Goal: Navigation & Orientation: Find specific page/section

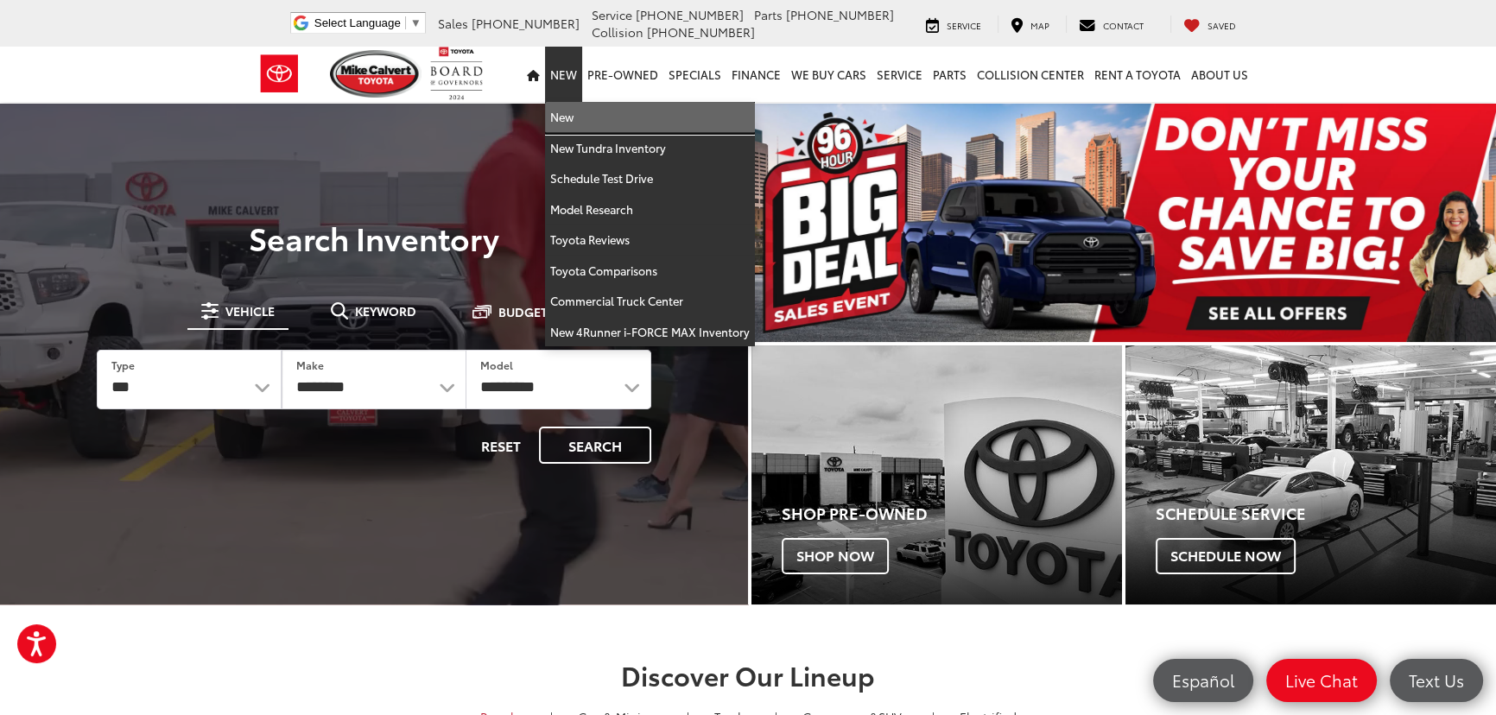
drag, startPoint x: 572, startPoint y: 113, endPoint x: 590, endPoint y: 112, distance: 18.2
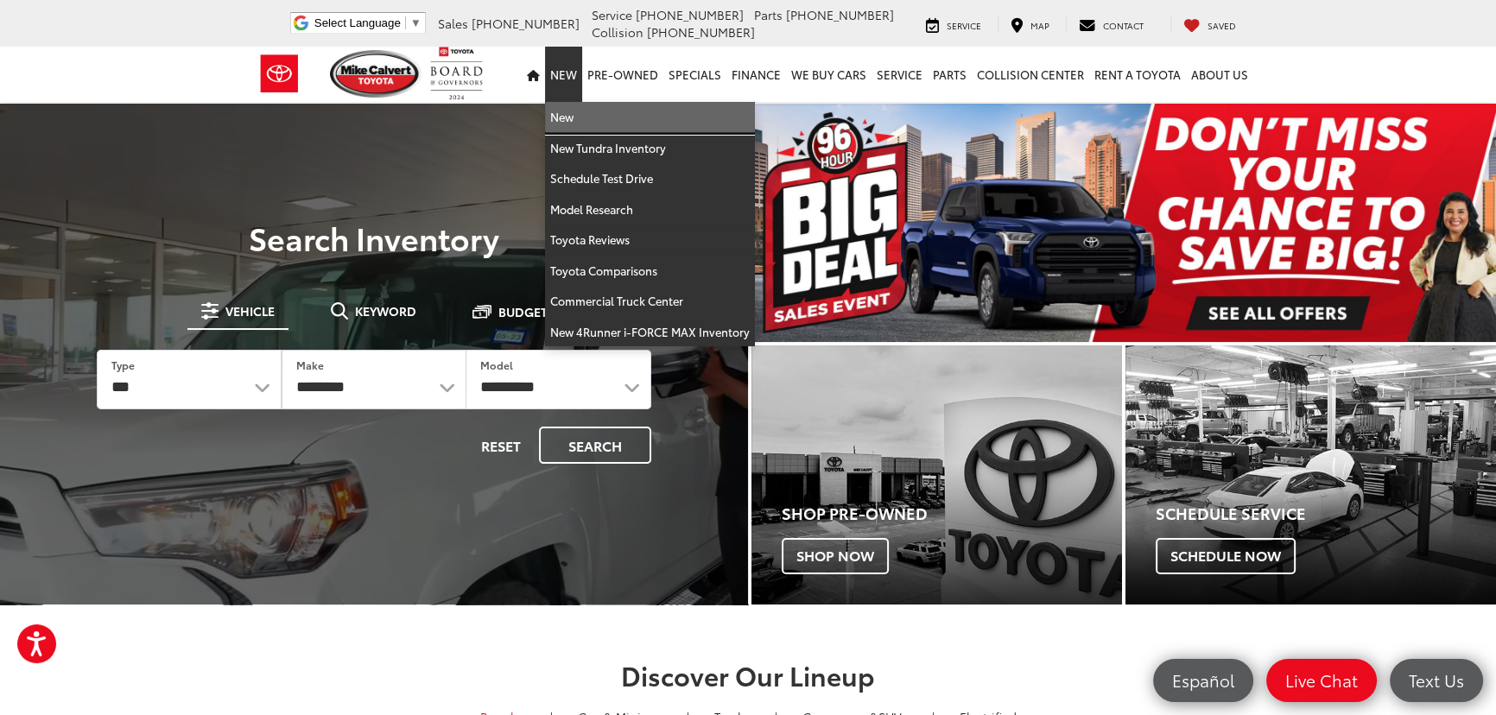
click at [572, 114] on link "New" at bounding box center [650, 117] width 210 height 31
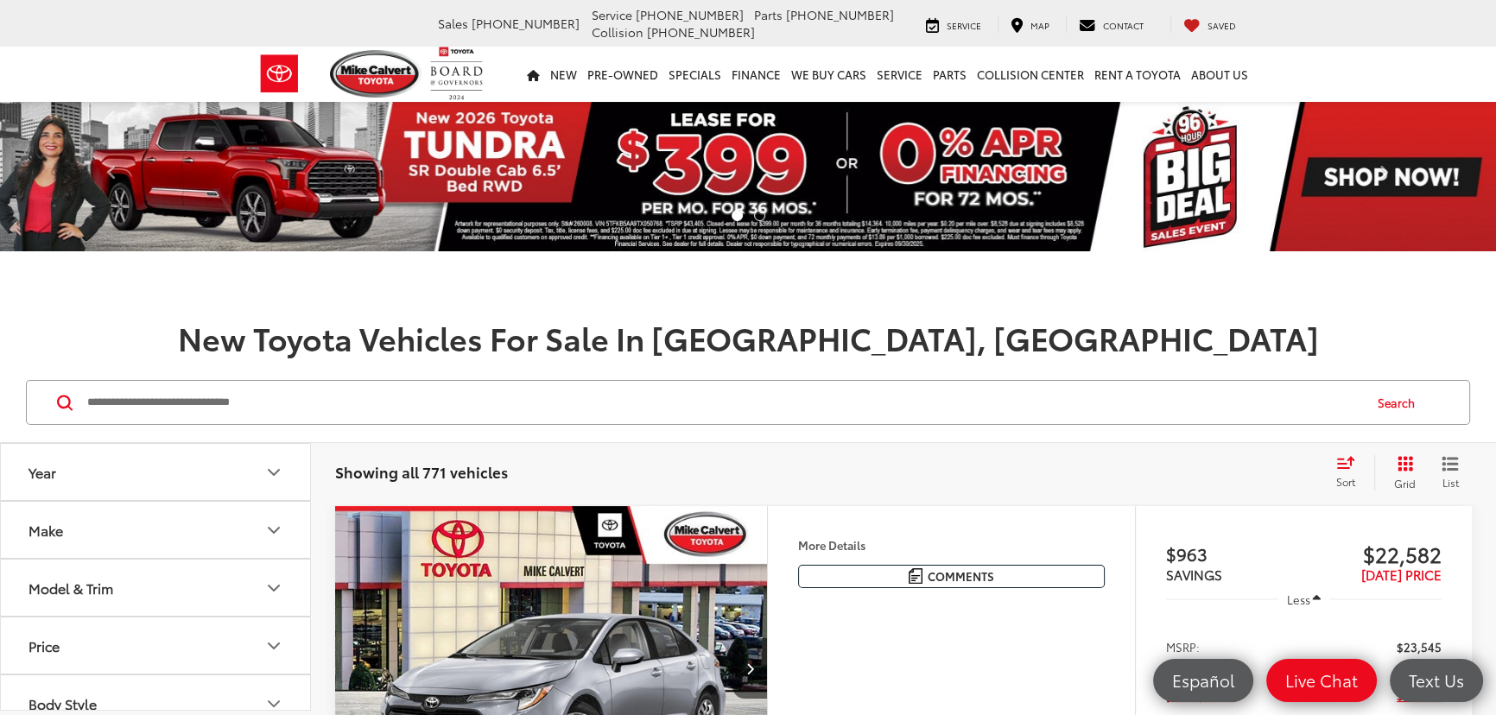
paste input "**********"
type input "**********"
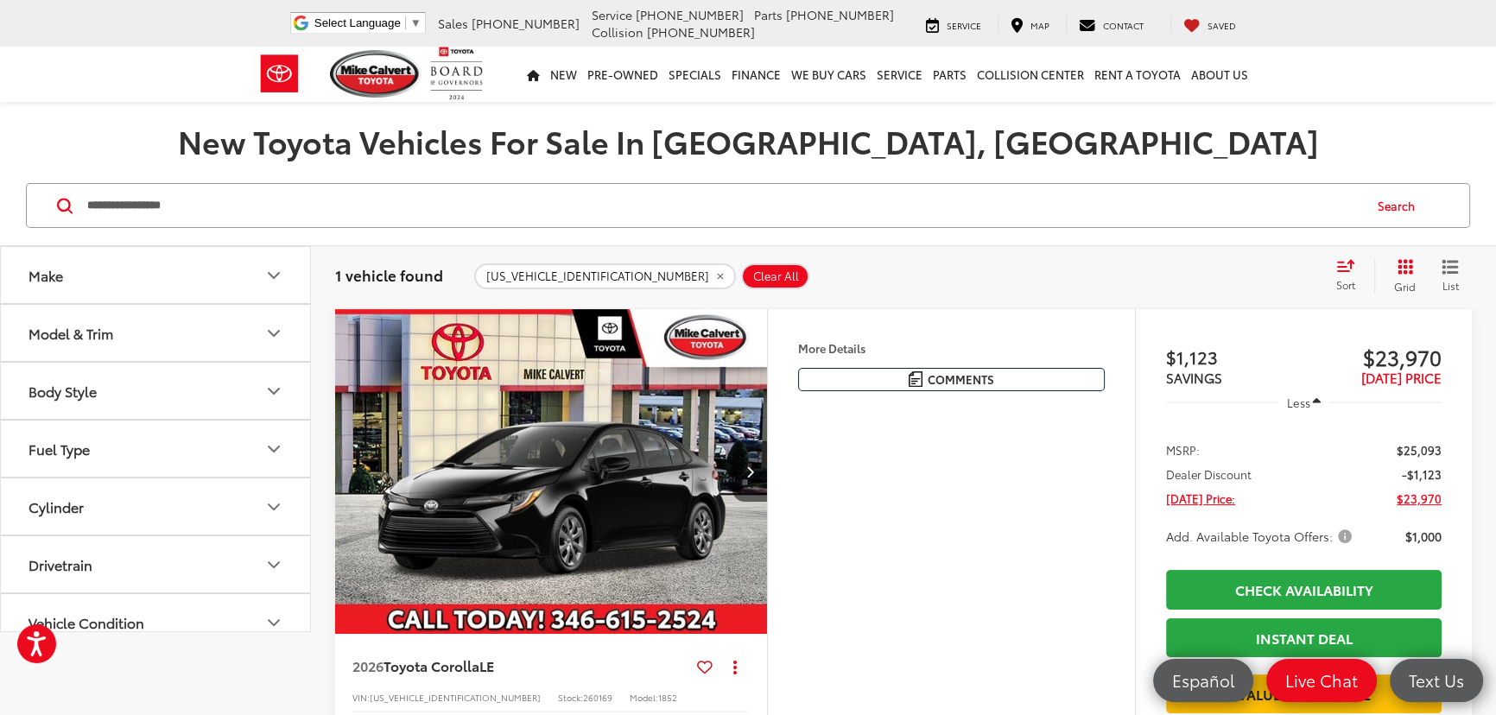
scroll to position [235, 0]
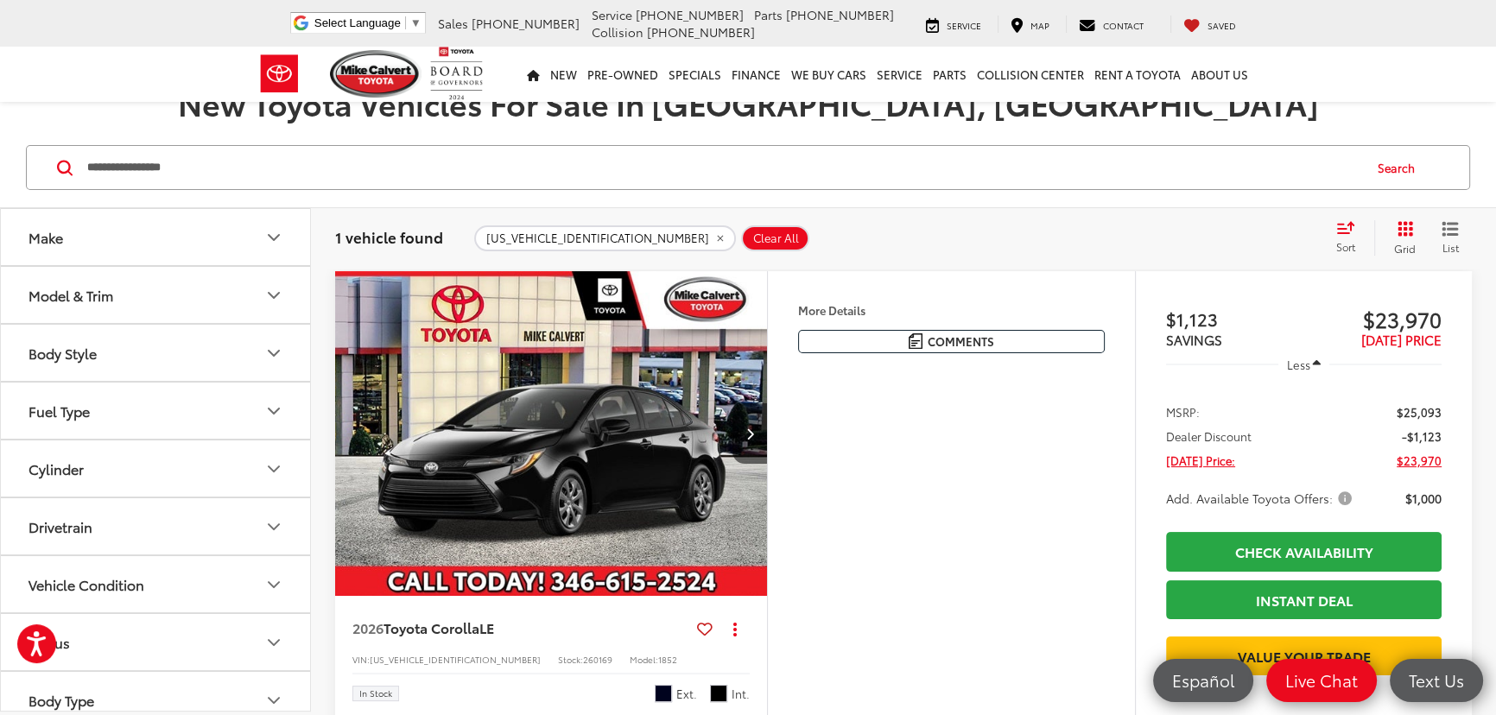
click at [714, 233] on icon "remove 5YFB4MDE3TP362845" at bounding box center [719, 238] width 11 height 10
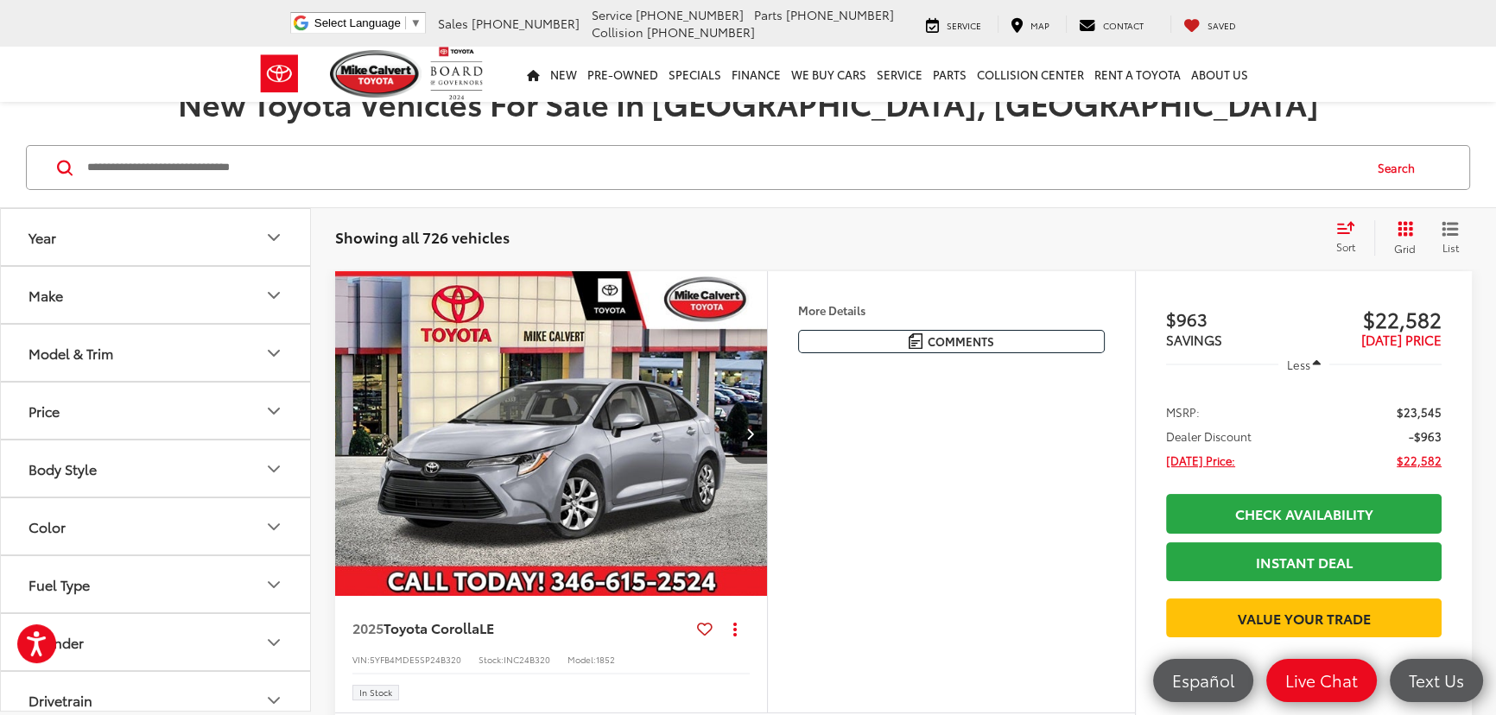
click at [1408, 235] on icon "Grid View" at bounding box center [1405, 229] width 16 height 16
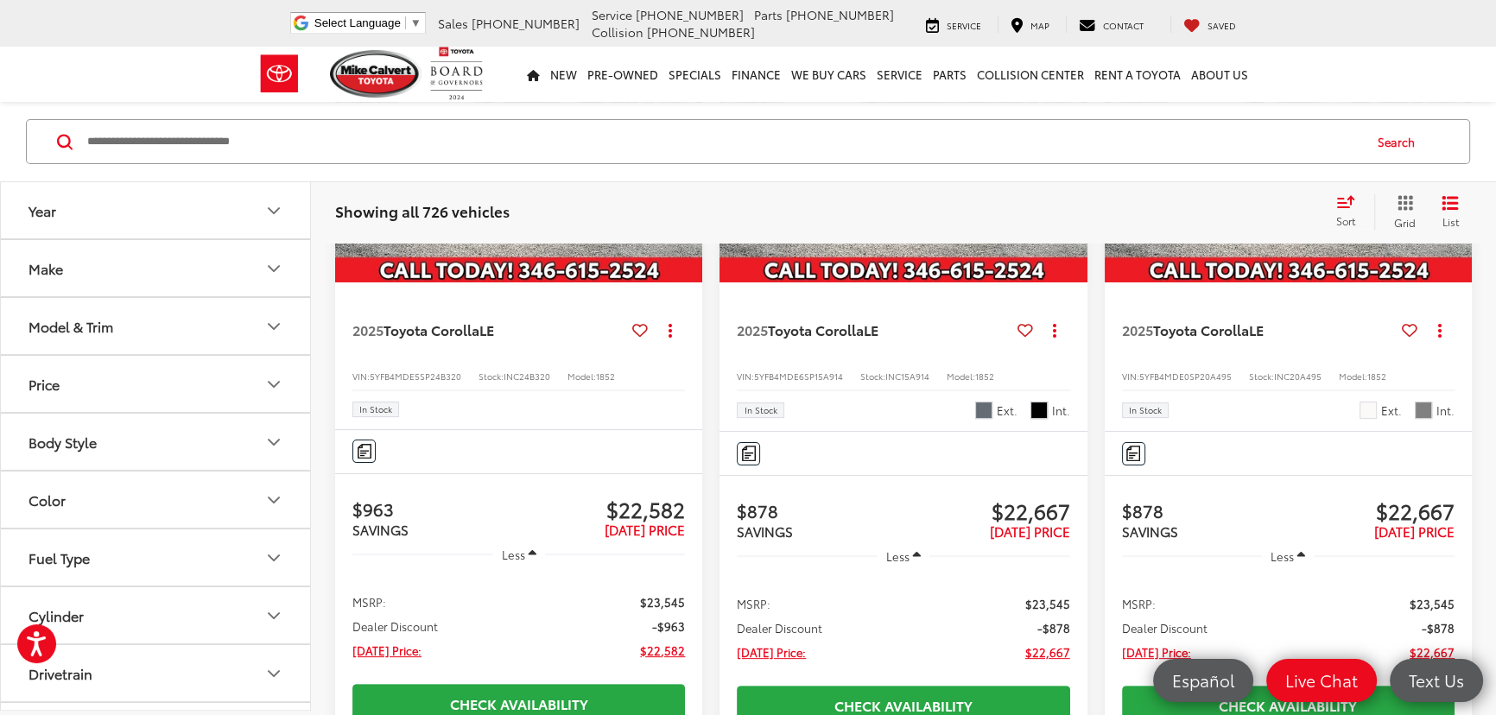
scroll to position [549, 0]
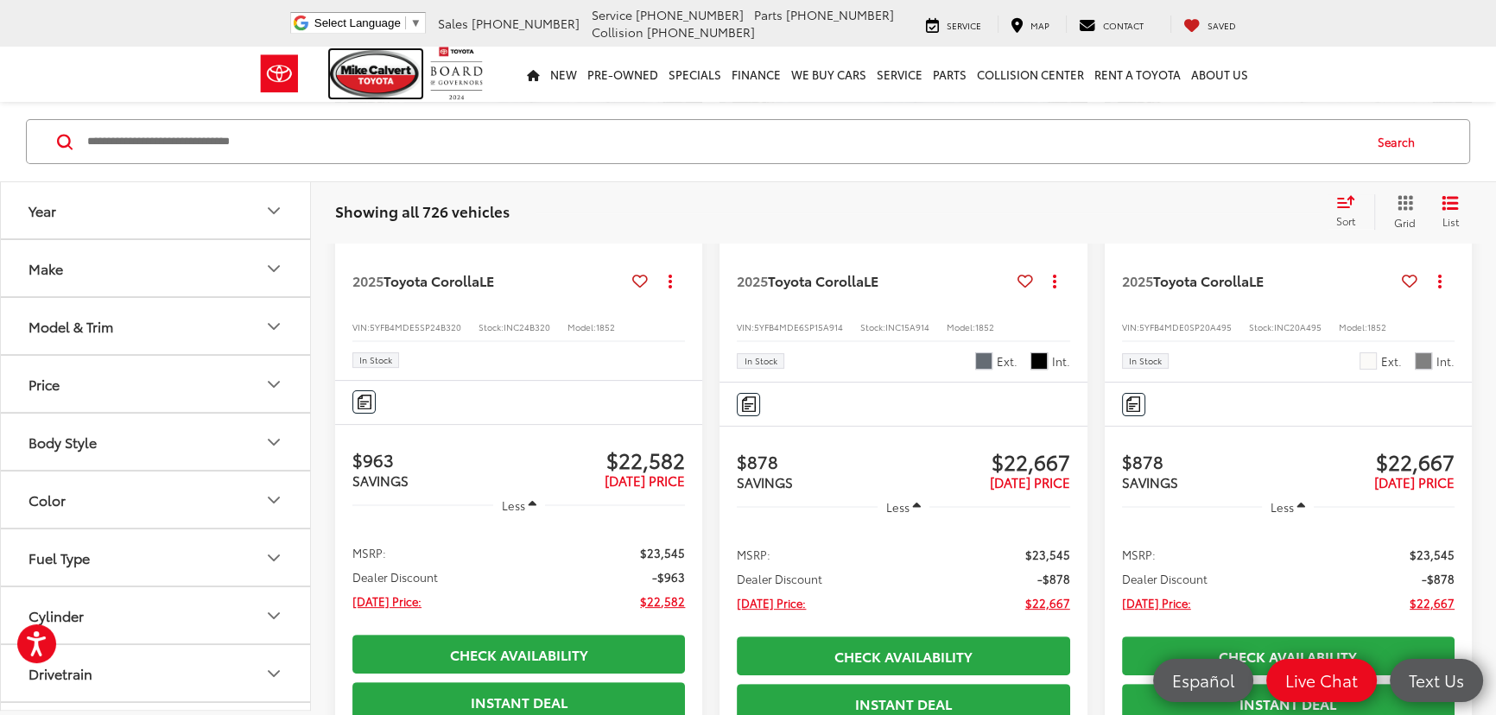
click at [377, 73] on img at bounding box center [376, 74] width 92 height 48
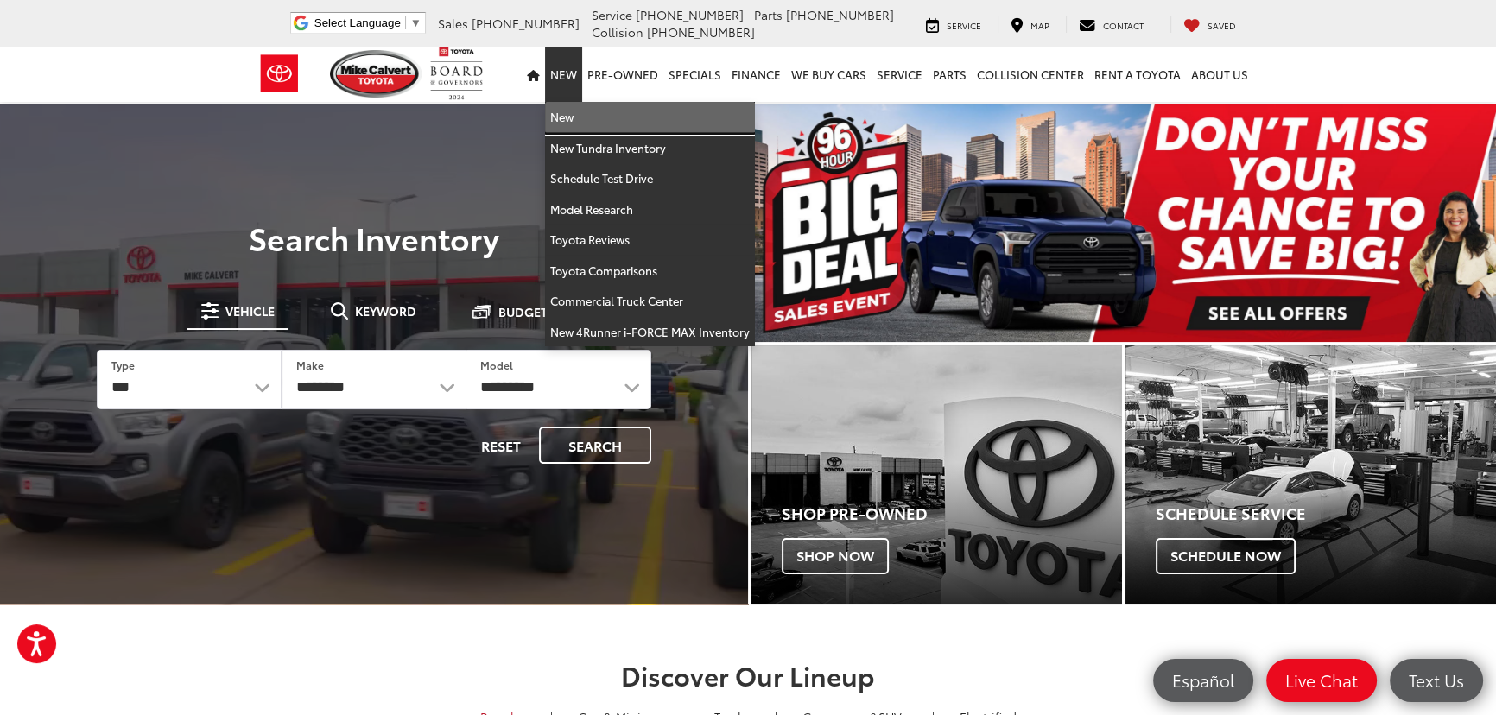
click at [573, 113] on link "New" at bounding box center [650, 117] width 210 height 31
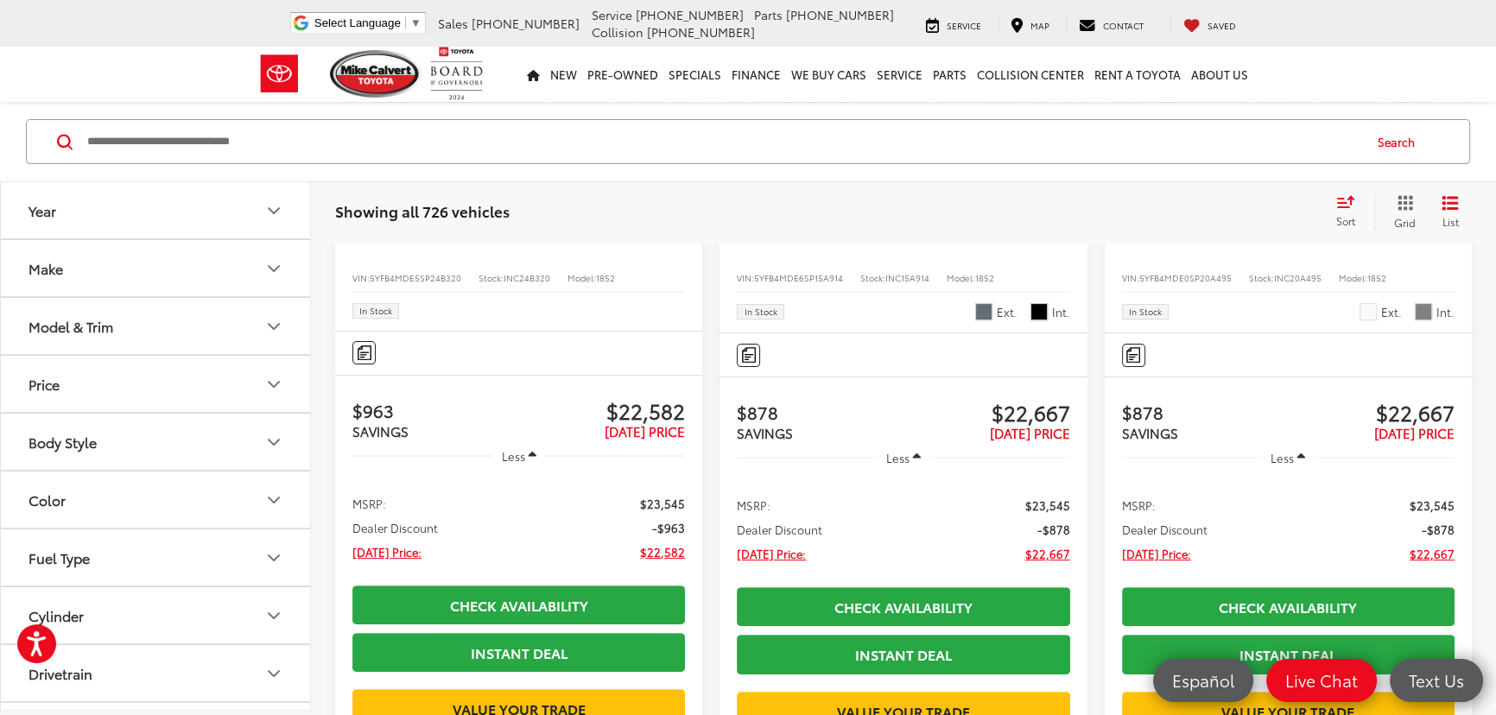
scroll to position [627, 0]
